Goal: Check status: Check status

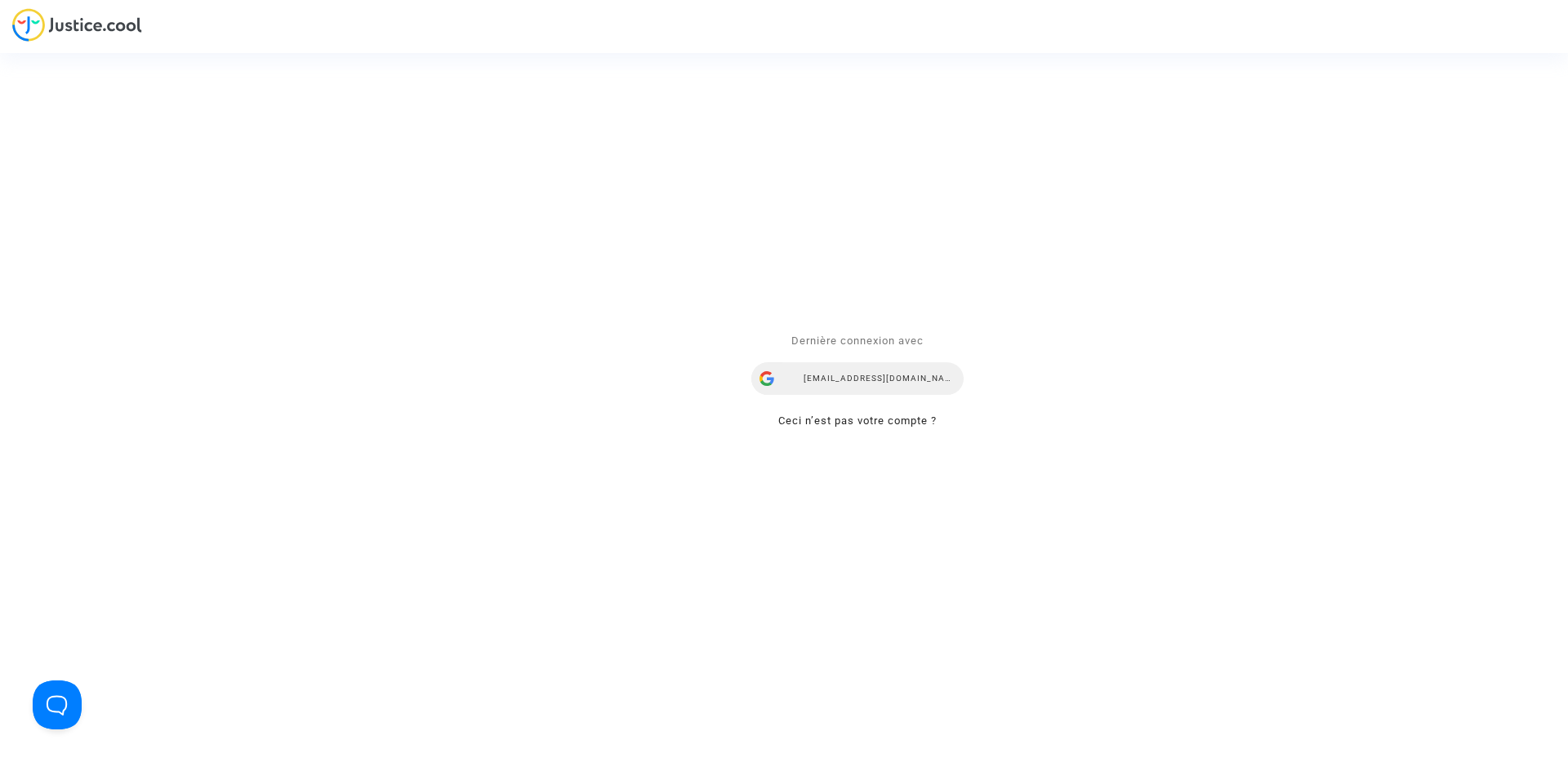
click at [869, 370] on div "[EMAIL_ADDRESS][DOMAIN_NAME]" at bounding box center [857, 379] width 212 height 33
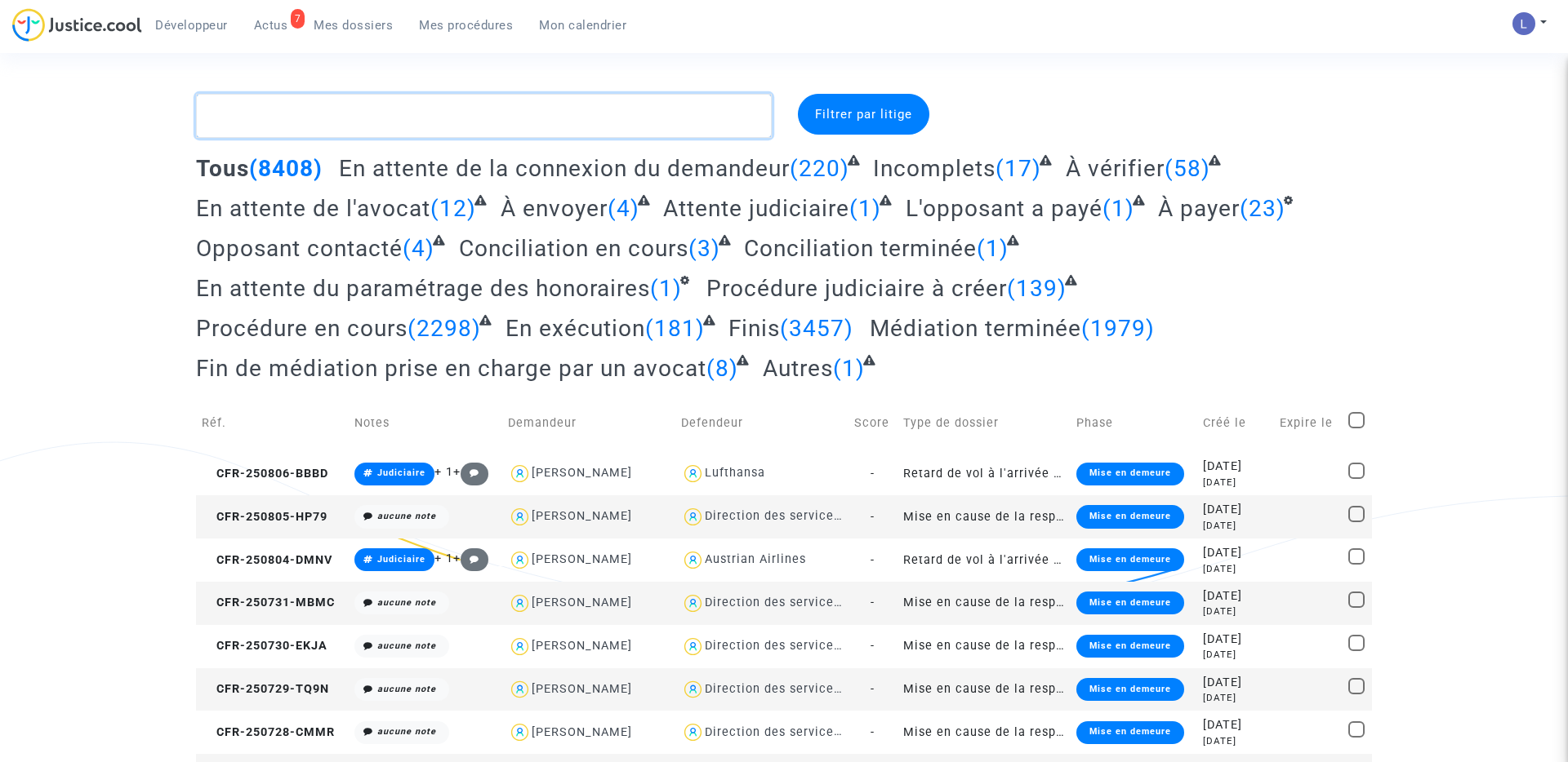
click at [272, 111] on textarea at bounding box center [483, 116] width 576 height 44
paste textarea "CFR-241113-3FU7"
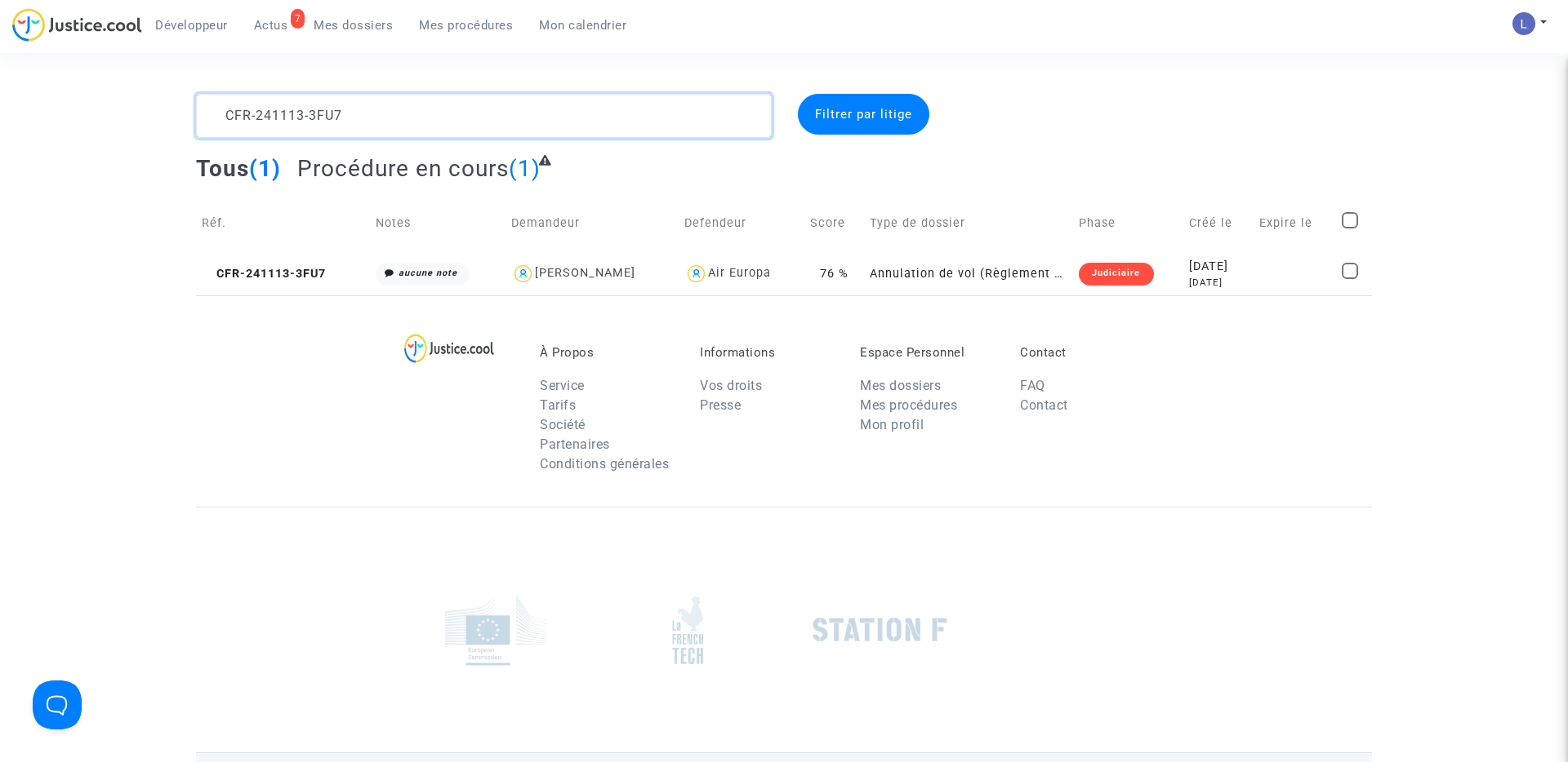
type textarea "CFR-241113-3FU7"
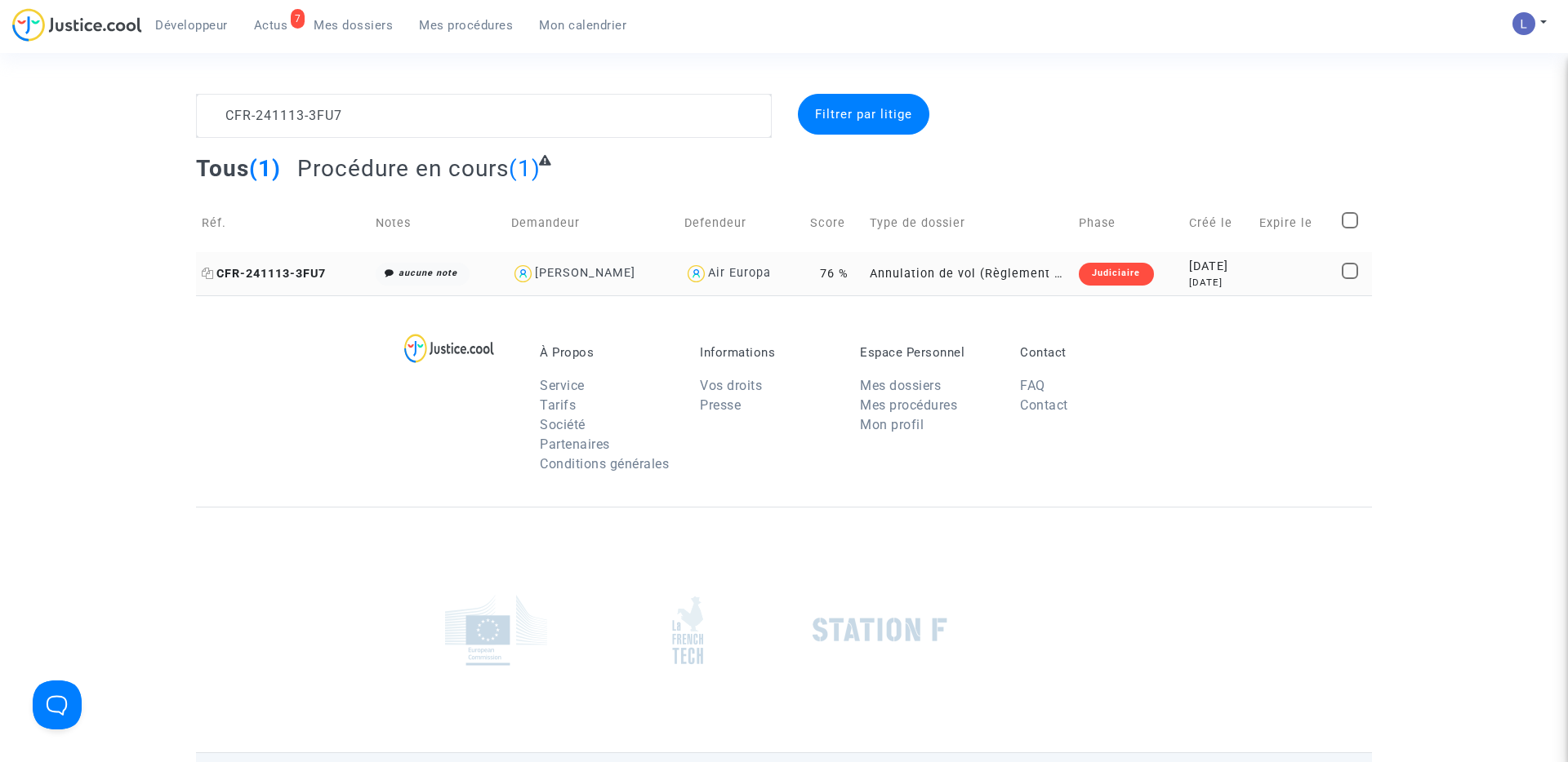
click at [263, 271] on span "CFR-241113-3FU7" at bounding box center [263, 273] width 124 height 14
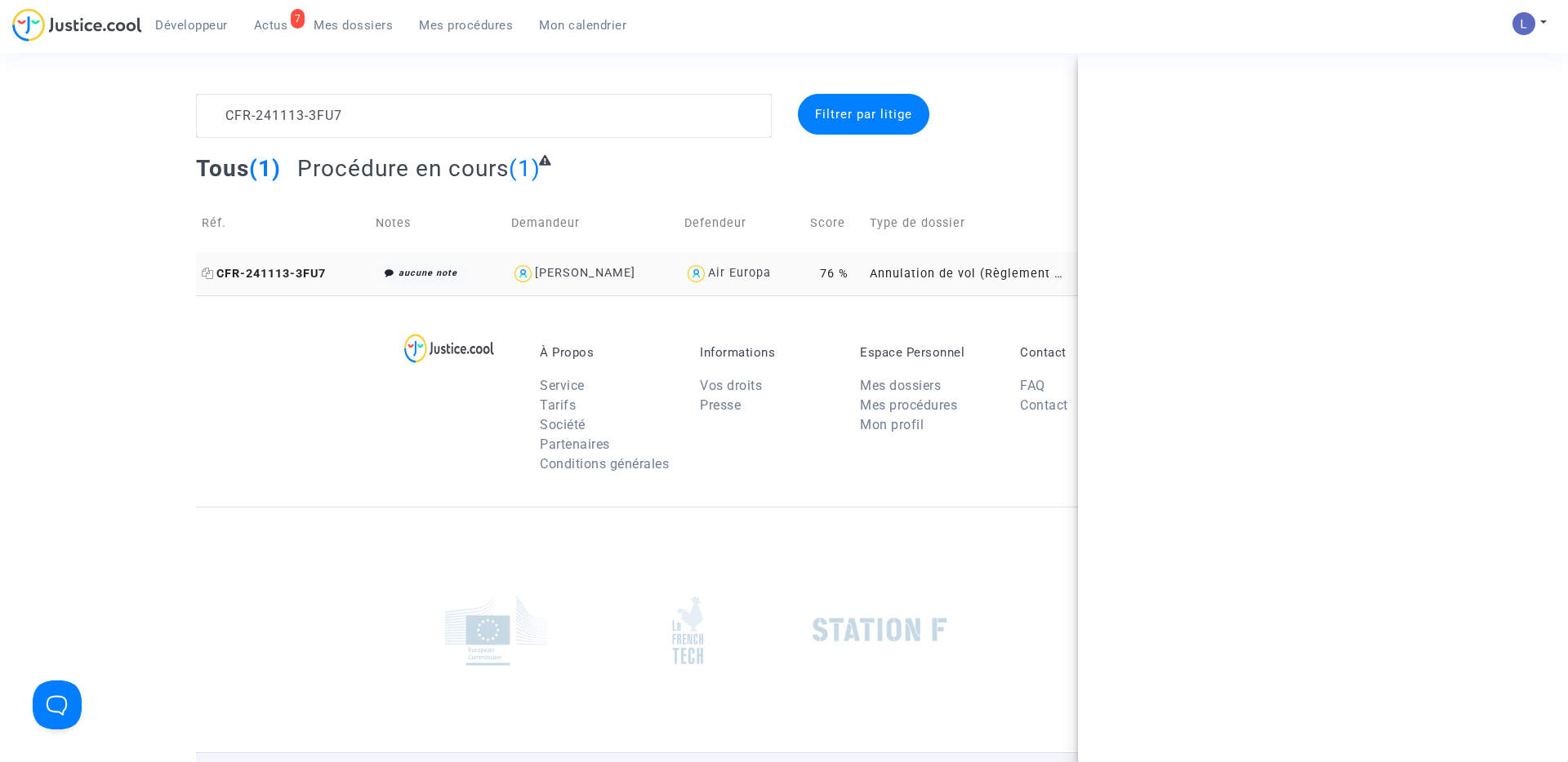
click at [263, 271] on span "CFR-241113-3FU7" at bounding box center [263, 273] width 124 height 14
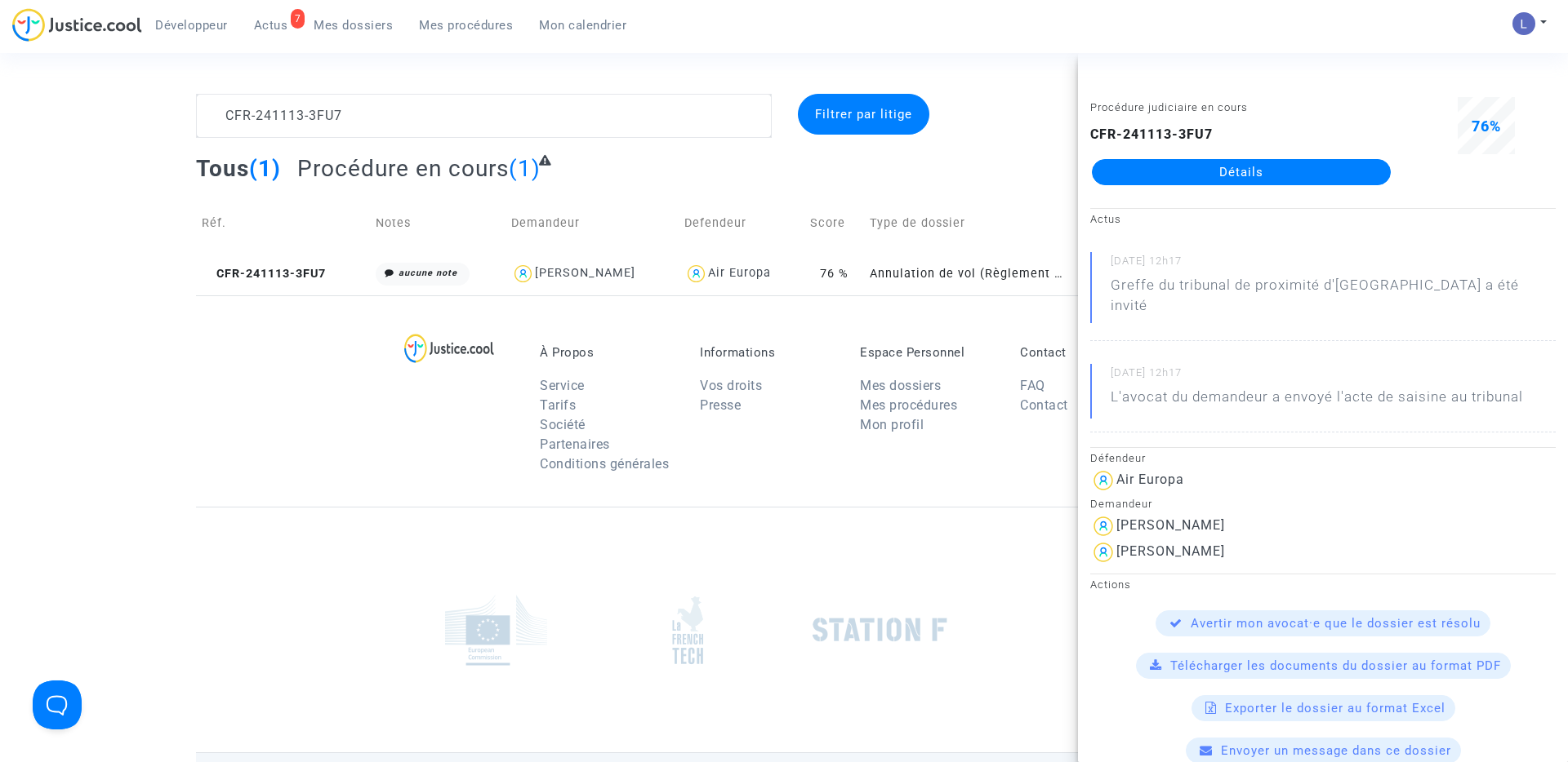
click at [273, 26] on span "Actus" at bounding box center [271, 25] width 34 height 14
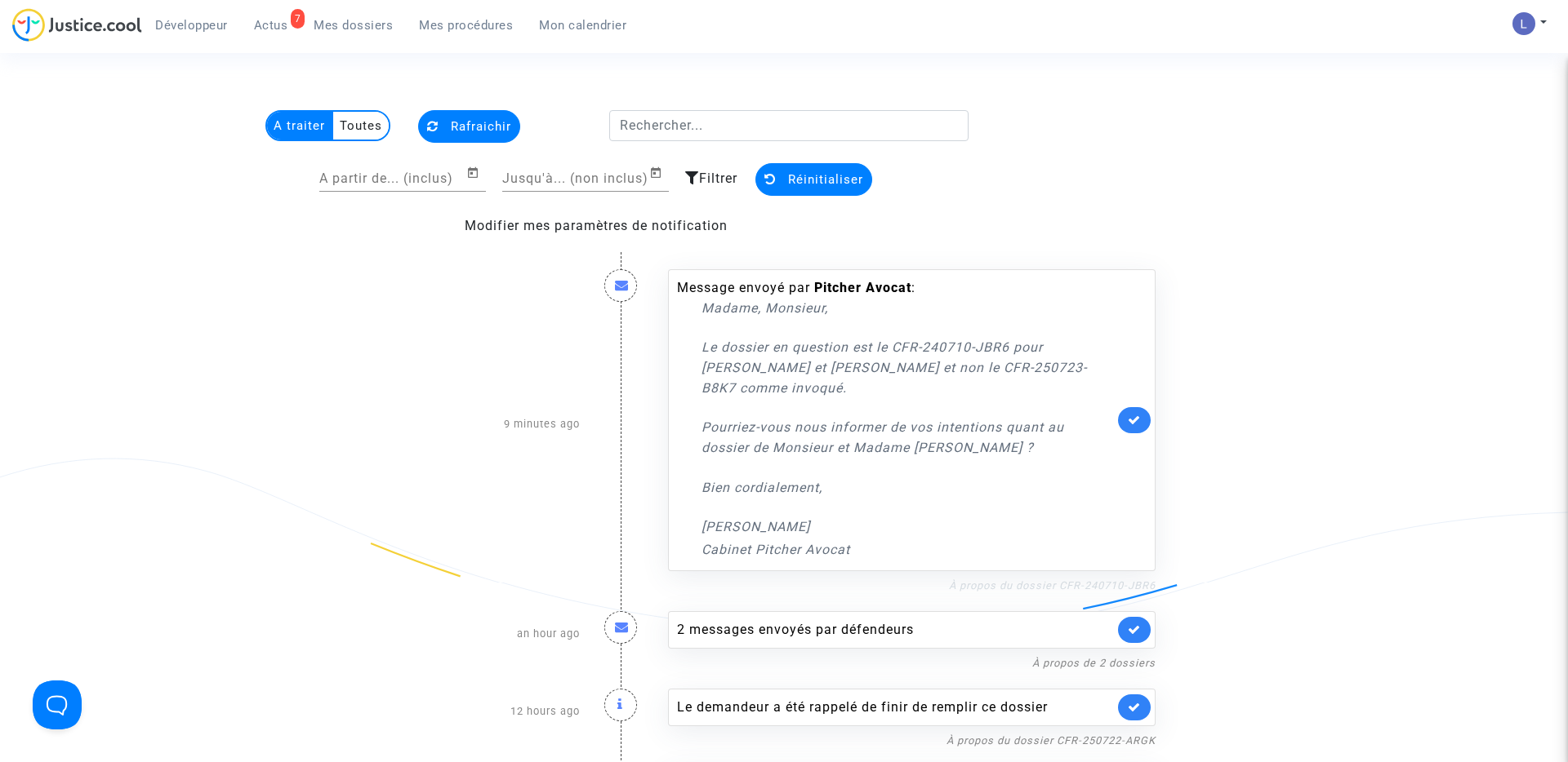
click at [1061, 587] on link "À propos du dossier CFR-240710-JBR6" at bounding box center [1052, 586] width 206 height 13
click at [1128, 418] on icon at bounding box center [1134, 420] width 13 height 13
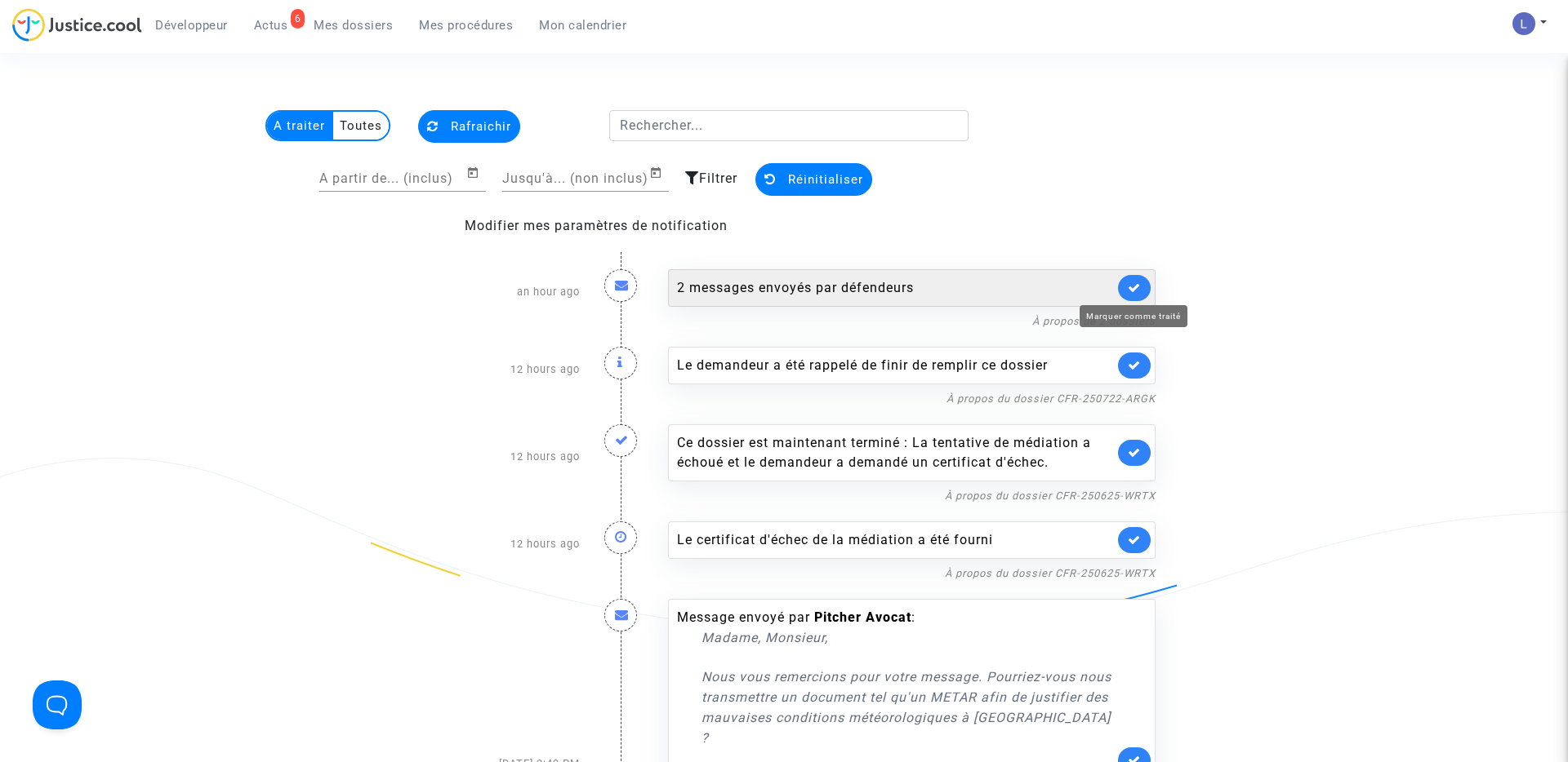
click at [1130, 291] on icon at bounding box center [1134, 288] width 13 height 13
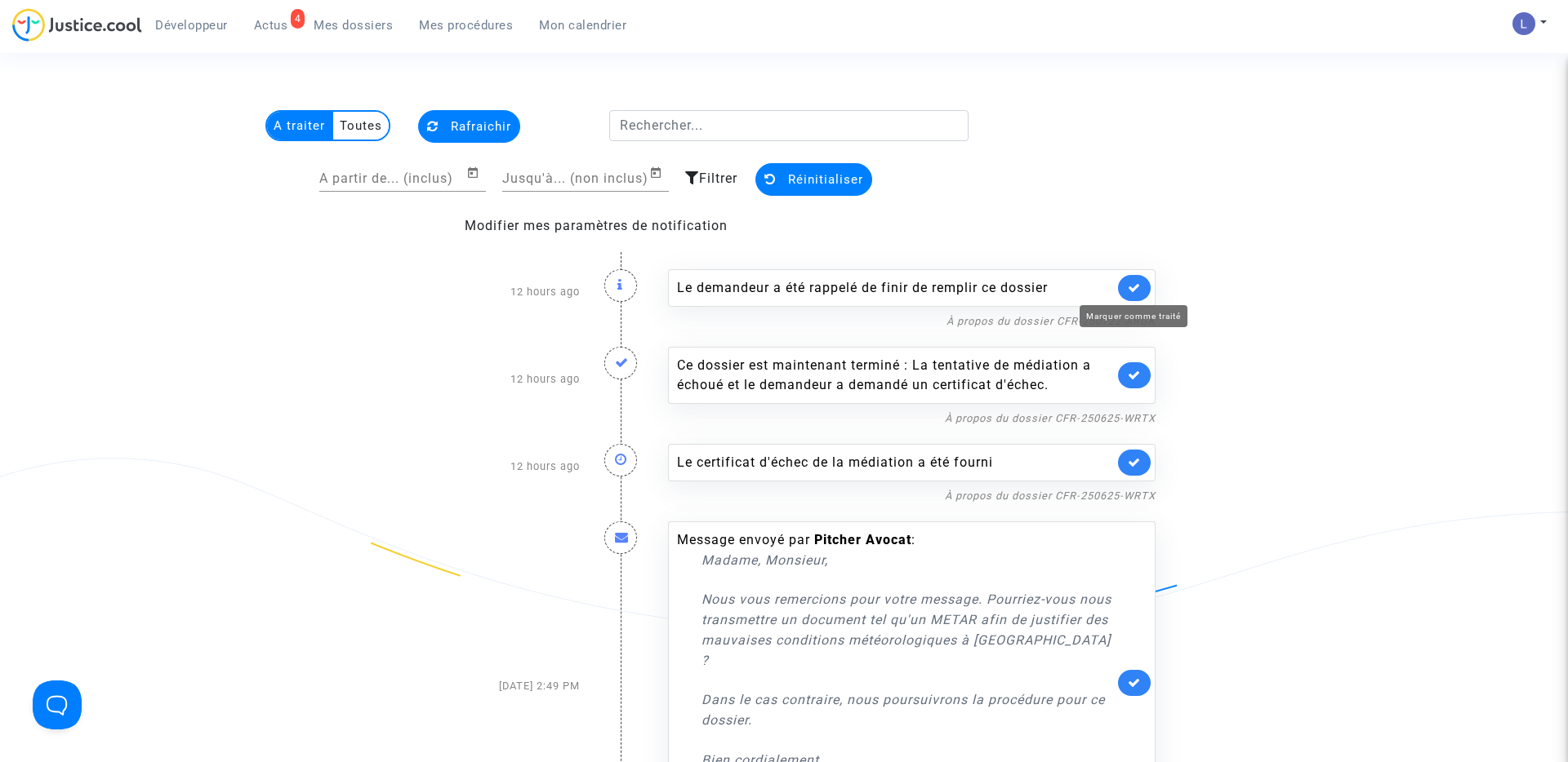
click at [1130, 291] on icon at bounding box center [1134, 288] width 13 height 13
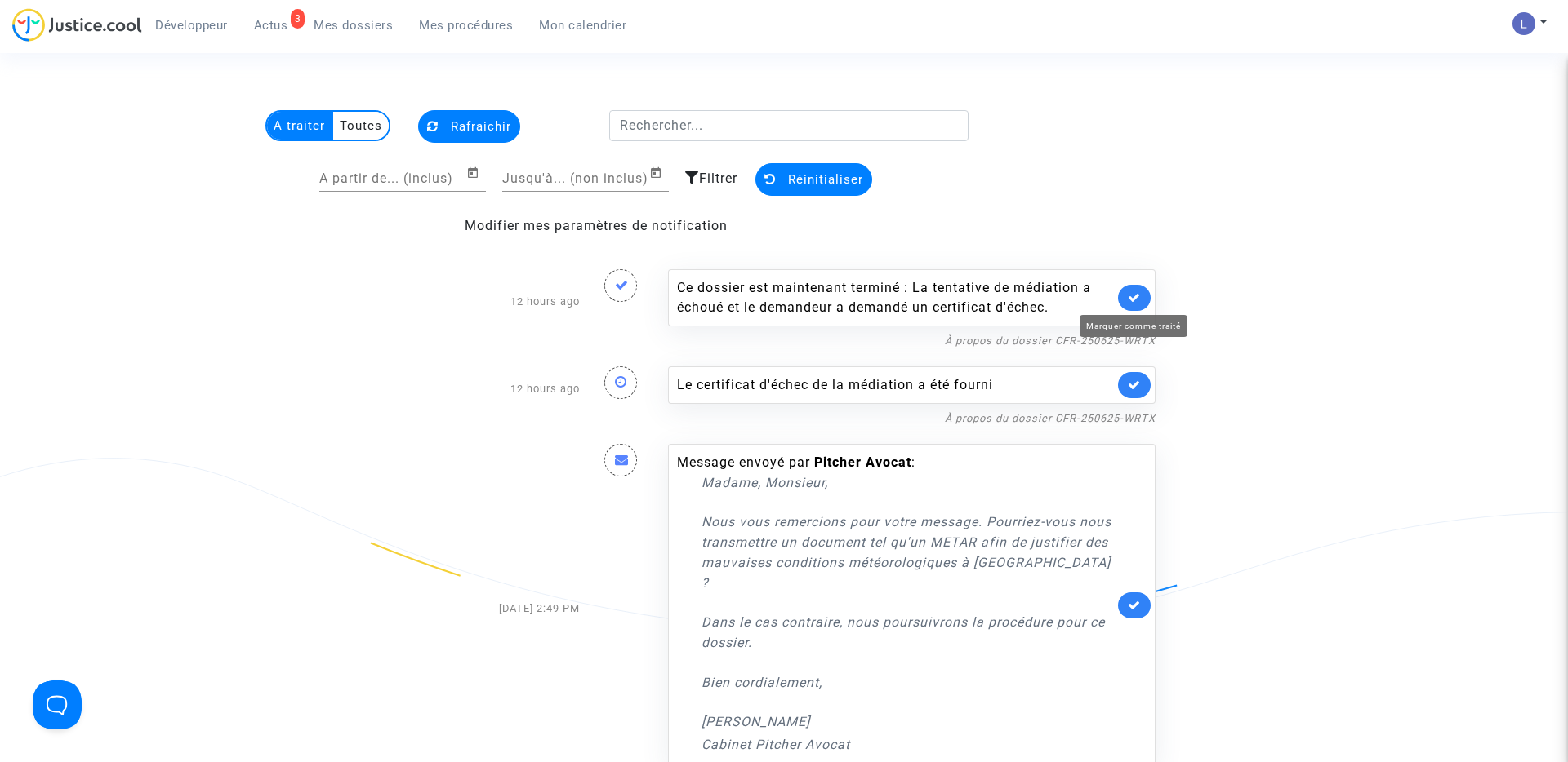
click at [1130, 291] on icon at bounding box center [1134, 298] width 13 height 13
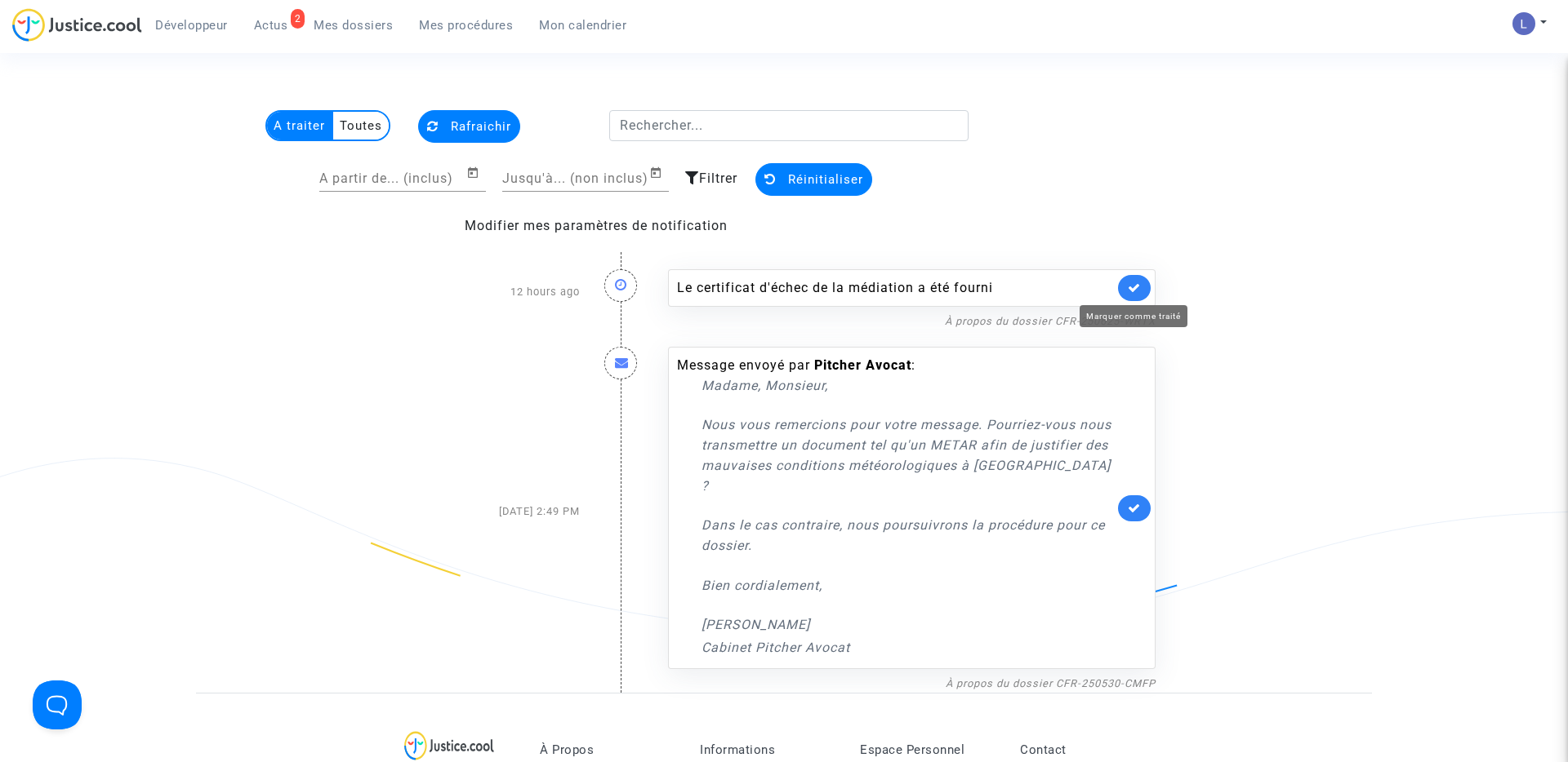
click at [1130, 291] on icon at bounding box center [1134, 288] width 13 height 13
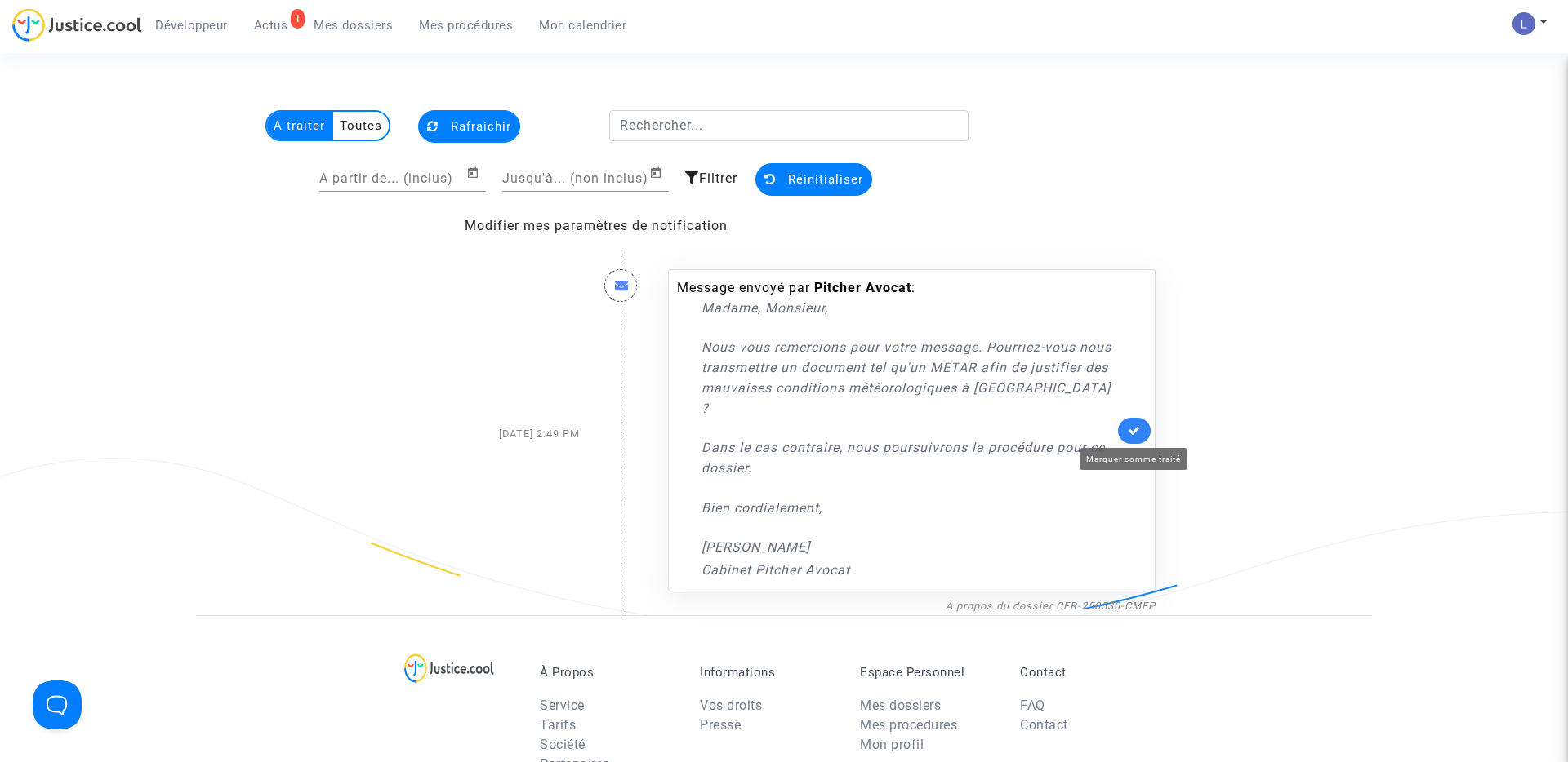
click at [1138, 426] on icon at bounding box center [1134, 431] width 13 height 13
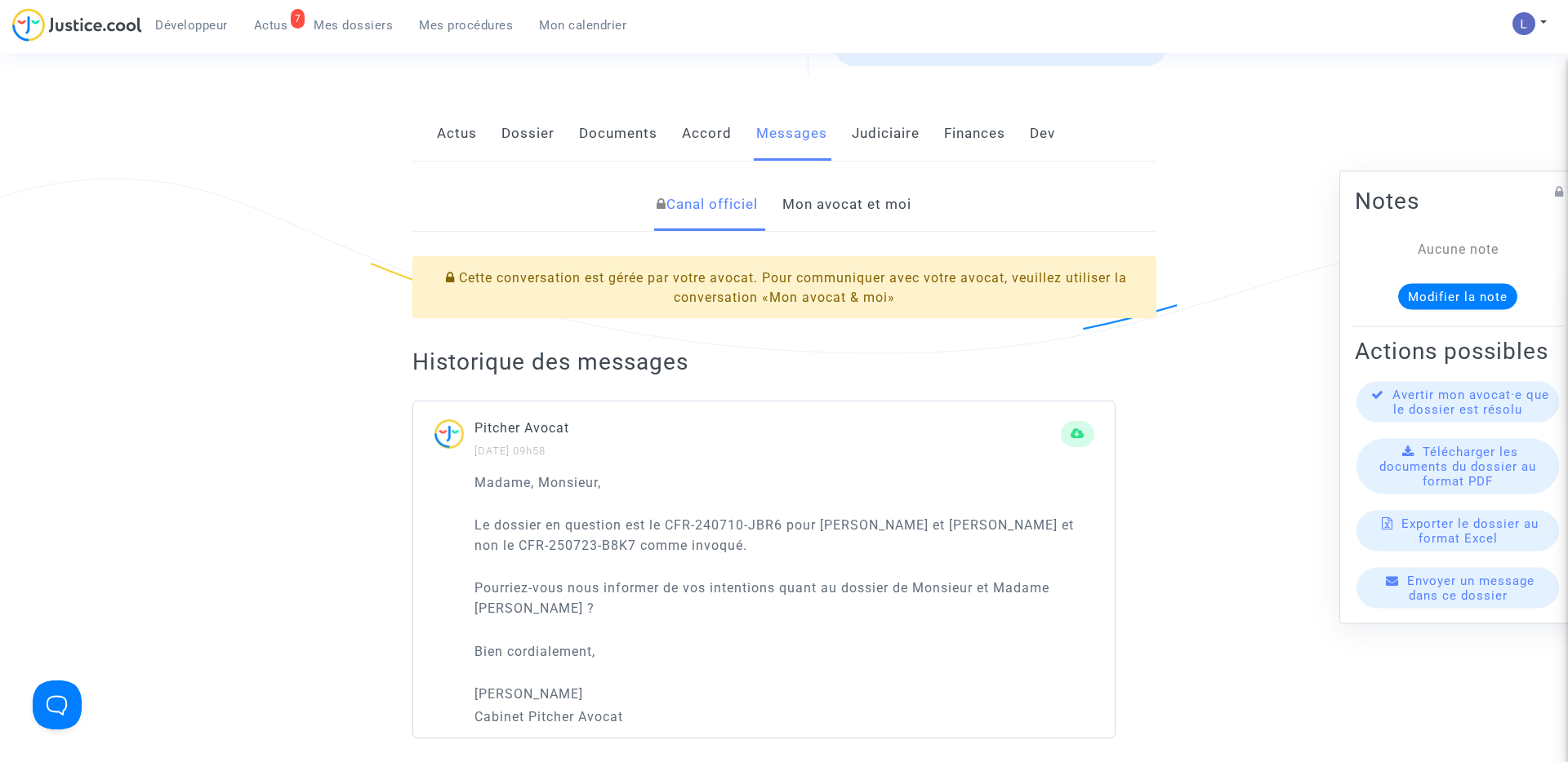
scroll to position [271, 0]
